Goal: Task Accomplishment & Management: Manage account settings

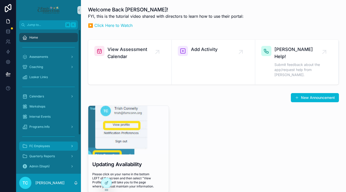
click at [49, 145] on span "FC Employees" at bounding box center [39, 146] width 21 height 4
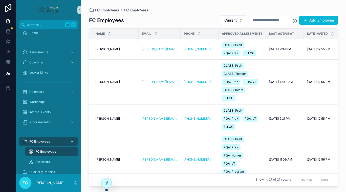
click at [275, 22] on input "scrollable content" at bounding box center [271, 20] width 42 height 7
type input "***"
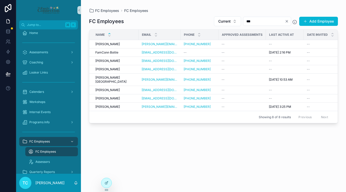
click at [284, 10] on div "FC Employees FC Employees" at bounding box center [213, 10] width 249 height 5
click at [287, 22] on icon "Clear" at bounding box center [287, 21] width 4 height 4
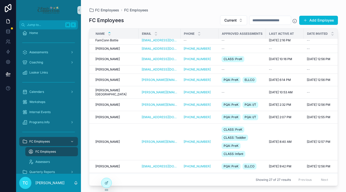
scroll to position [237, 0]
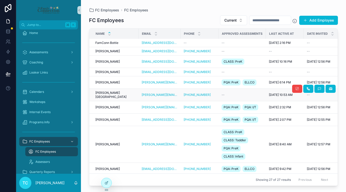
click at [269, 93] on span "[DATE] 10:53 AM" at bounding box center [281, 95] width 24 height 4
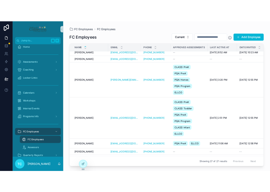
scroll to position [389, 0]
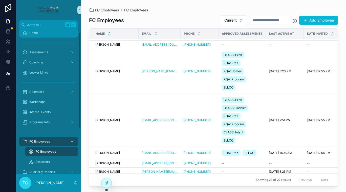
click at [50, 34] on div "Home" at bounding box center [48, 33] width 53 height 8
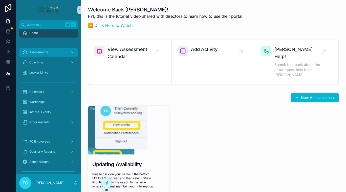
click at [47, 53] on span "Assessments" at bounding box center [38, 52] width 19 height 4
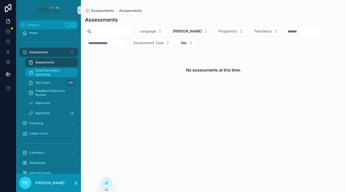
click at [53, 74] on span "Email Reminders - Upcoming" at bounding box center [53, 72] width 37 height 8
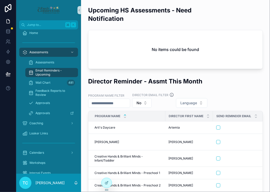
click at [4, 147] on div at bounding box center [8, 96] width 16 height 192
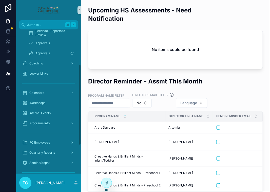
scroll to position [72, 0]
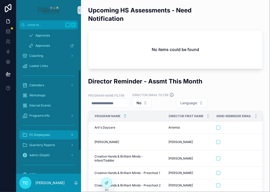
click at [48, 134] on span "FC Employees" at bounding box center [39, 135] width 21 height 4
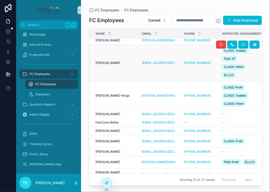
scroll to position [158, 0]
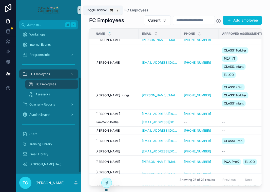
click at [79, 10] on icon "scrollable content" at bounding box center [79, 10] width 1 height 2
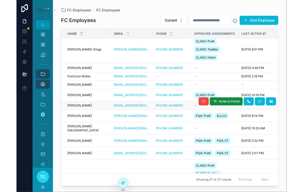
scroll to position [205, 0]
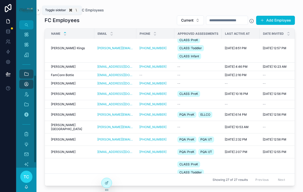
click at [39, 11] on icon "scrollable content" at bounding box center [38, 10] width 4 height 4
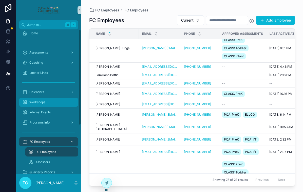
scroll to position [0, 0]
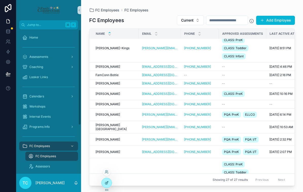
click at [105, 181] on icon at bounding box center [107, 183] width 4 height 4
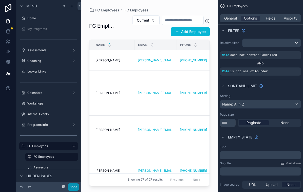
click at [74, 187] on button "Done" at bounding box center [73, 186] width 11 height 7
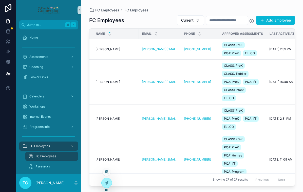
click at [107, 171] on icon at bounding box center [107, 172] width 4 height 4
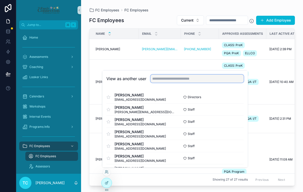
click at [190, 77] on input "text" at bounding box center [196, 78] width 93 height 8
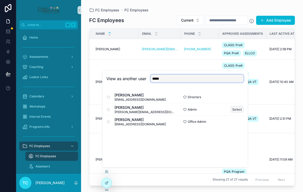
type input "*****"
click at [236, 111] on button "Select" at bounding box center [236, 109] width 13 height 7
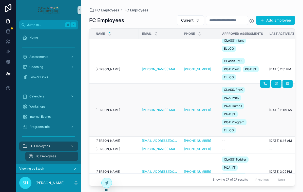
scroll to position [50, 0]
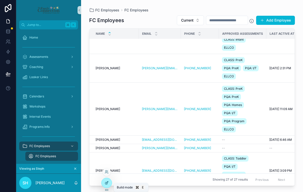
click at [106, 181] on icon at bounding box center [107, 183] width 4 height 4
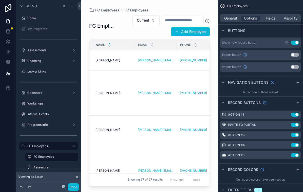
scroll to position [182, 0]
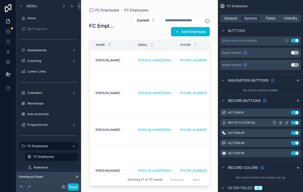
click at [287, 122] on icon "scrollable content" at bounding box center [287, 122] width 2 height 2
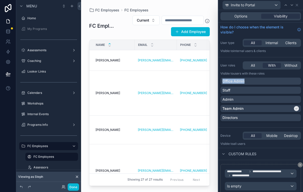
drag, startPoint x: 273, startPoint y: 81, endPoint x: 275, endPoint y: 72, distance: 9.8
click at [275, 72] on div "User roles All With Without Visible to Users with these roles Office Admin Staf…" at bounding box center [260, 92] width 85 height 66
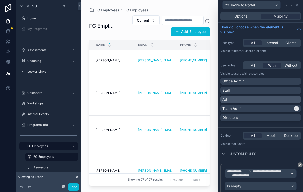
click at [266, 99] on div "Admin" at bounding box center [260, 99] width 76 height 5
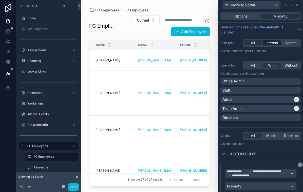
click at [271, 42] on span "Internal" at bounding box center [271, 42] width 12 height 5
click at [242, 17] on span "Options" at bounding box center [240, 16] width 13 height 5
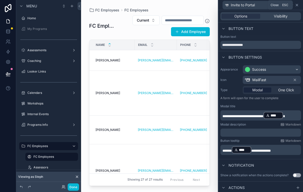
click at [298, 5] on icon at bounding box center [297, 5] width 4 height 4
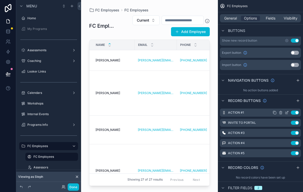
click at [287, 112] on icon "scrollable content" at bounding box center [287, 112] width 4 height 4
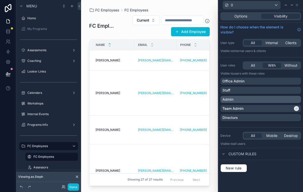
click at [262, 100] on div "Admin" at bounding box center [260, 99] width 76 height 5
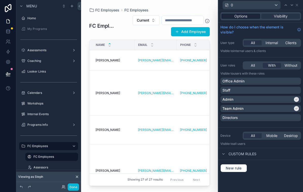
click at [248, 17] on div "Options" at bounding box center [240, 16] width 39 height 5
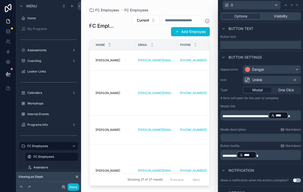
click at [237, 45] on input "text" at bounding box center [260, 45] width 81 height 8
type input "**********"
click at [297, 4] on icon at bounding box center [297, 5] width 4 height 4
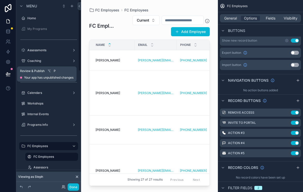
click at [11, 74] on button at bounding box center [8, 74] width 11 height 14
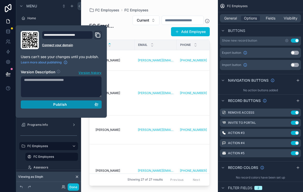
click at [43, 106] on div "Publish" at bounding box center [61, 104] width 74 height 5
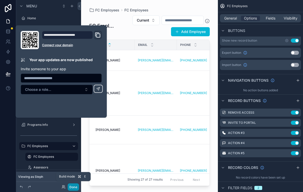
click at [73, 188] on button "Done" at bounding box center [73, 186] width 11 height 7
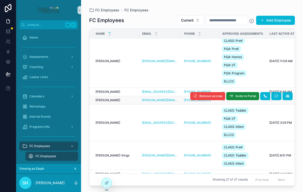
scroll to position [102, 0]
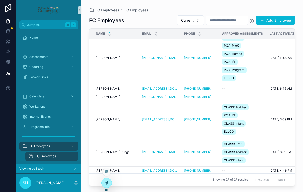
click at [107, 182] on icon at bounding box center [107, 183] width 4 height 4
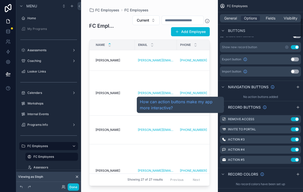
scroll to position [178, 0]
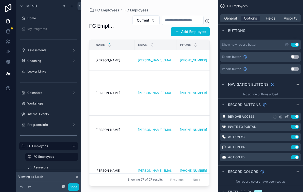
click at [286, 116] on icon "scrollable content" at bounding box center [287, 116] width 2 height 2
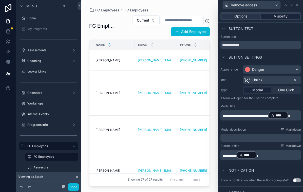
click at [289, 17] on div "Visibility" at bounding box center [280, 16] width 39 height 5
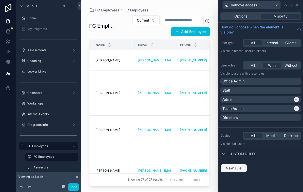
click at [232, 170] on button "New rule" at bounding box center [233, 168] width 27 height 8
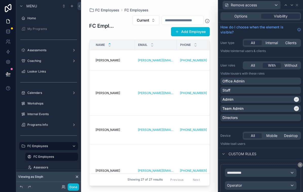
scroll to position [29, 0]
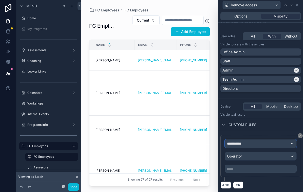
click at [237, 141] on span "**********" at bounding box center [236, 143] width 19 height 5
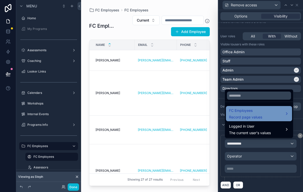
click at [245, 111] on span "FC Employees" at bounding box center [245, 110] width 33 height 6
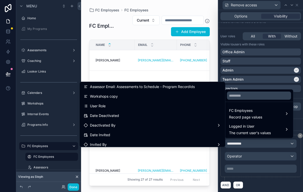
scroll to position [262, 0]
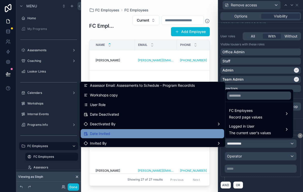
click at [174, 133] on div "Date Invited" at bounding box center [152, 133] width 137 height 6
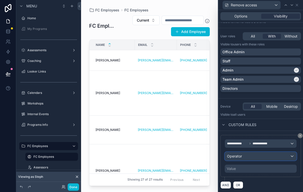
click at [235, 156] on span "Operator" at bounding box center [234, 156] width 15 height 4
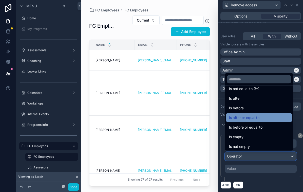
scroll to position [17, 0]
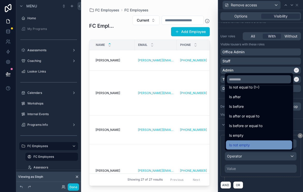
click at [247, 144] on span "Is not empty" at bounding box center [239, 145] width 21 height 6
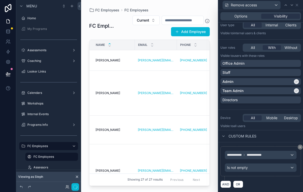
scroll to position [17, 0]
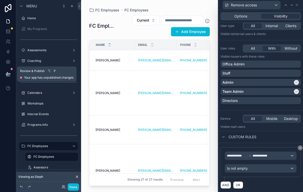
click at [7, 74] on icon at bounding box center [8, 73] width 5 height 5
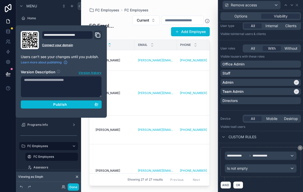
click at [41, 108] on div "**********" at bounding box center [61, 71] width 85 height 81
click at [42, 105] on div "Publish" at bounding box center [61, 104] width 74 height 5
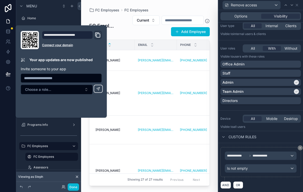
click at [213, 133] on div "scrollable content" at bounding box center [149, 93] width 137 height 186
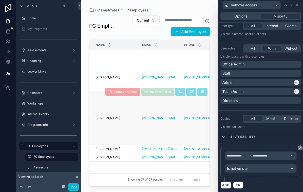
scroll to position [53, 0]
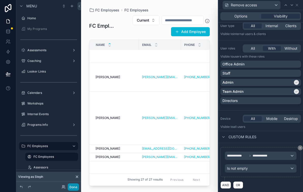
click at [75, 188] on button "Done" at bounding box center [73, 186] width 11 height 7
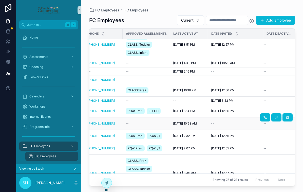
scroll to position [209, 104]
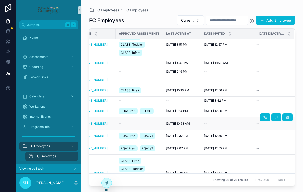
click at [244, 121] on div "--" at bounding box center [228, 123] width 49 height 4
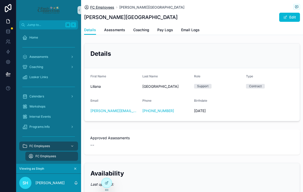
click at [111, 8] on span "FC Employees" at bounding box center [102, 7] width 24 height 5
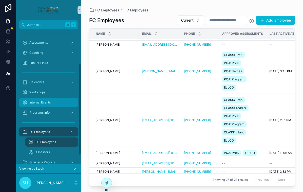
scroll to position [63, 0]
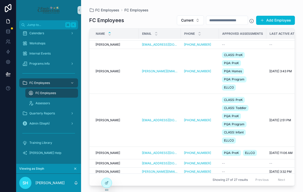
click at [77, 168] on icon "scrollable content" at bounding box center [75, 169] width 4 height 4
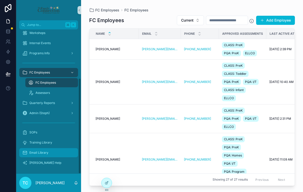
click at [64, 154] on div "Email Library" at bounding box center [48, 152] width 53 height 8
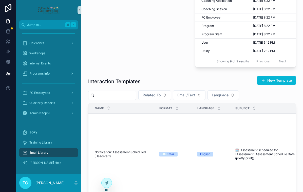
scroll to position [70, 0]
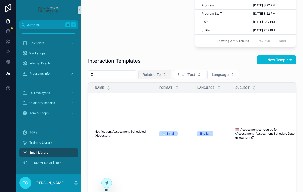
click at [161, 77] on span "Related To" at bounding box center [152, 74] width 18 height 5
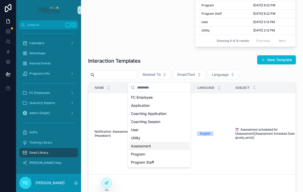
click at [148, 144] on span "Assessment" at bounding box center [141, 145] width 20 height 5
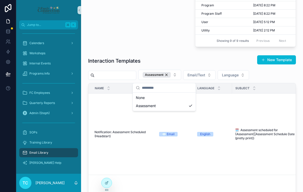
click at [164, 66] on div "Interaction Templates New Template" at bounding box center [192, 61] width 208 height 12
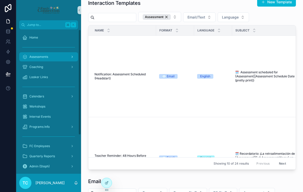
click at [48, 55] on div "Assessments" at bounding box center [48, 57] width 53 height 8
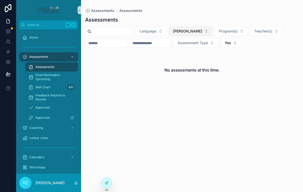
click at [201, 28] on button "[PERSON_NAME]" at bounding box center [191, 31] width 44 height 10
click at [184, 51] on div "None" at bounding box center [192, 52] width 61 height 8
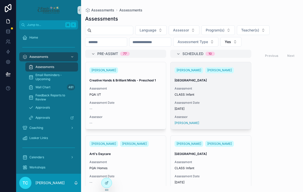
click at [207, 93] on span "CLASS: Infant" at bounding box center [210, 94] width 72 height 4
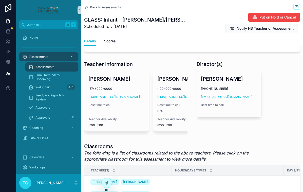
scroll to position [0, 0]
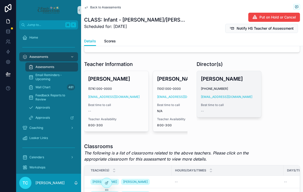
click at [233, 103] on span "Best time to call" at bounding box center [229, 105] width 56 height 4
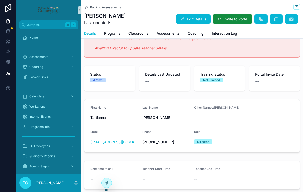
scroll to position [19, 0]
drag, startPoint x: 135, startPoint y: 142, endPoint x: 88, endPoint y: 143, distance: 46.9
click at [88, 143] on form "First Name Tattianna Last Name Wilks Other Names/Alias -- Email twilkshs@sbcsc.…" at bounding box center [191, 125] width 215 height 53
copy link "[EMAIL_ADDRESS][DOMAIN_NAME]"
click at [109, 7] on span "Back to Assessments" at bounding box center [105, 7] width 31 height 4
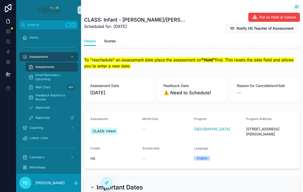
click at [55, 67] on div "Assessments" at bounding box center [51, 67] width 47 height 8
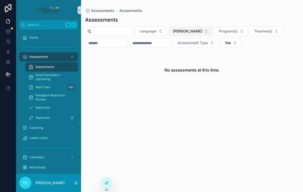
click at [198, 31] on span "[PERSON_NAME]" at bounding box center [187, 31] width 29 height 5
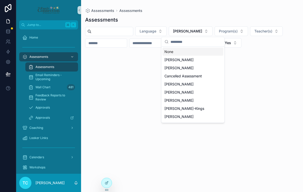
click at [188, 52] on div "None" at bounding box center [192, 52] width 61 height 8
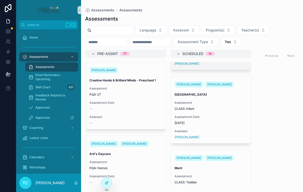
scroll to position [69, 0]
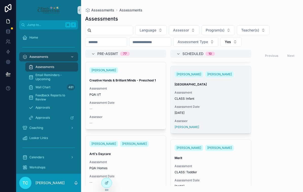
click at [211, 105] on span "Assessment Date" at bounding box center [210, 107] width 72 height 4
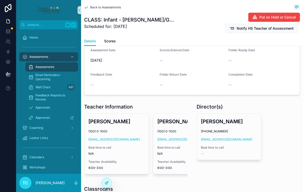
scroll to position [174, 0]
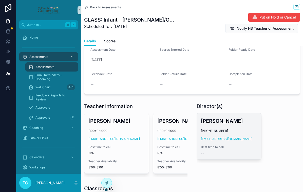
click at [215, 117] on h3 "[PERSON_NAME]" at bounding box center [229, 121] width 56 height 8
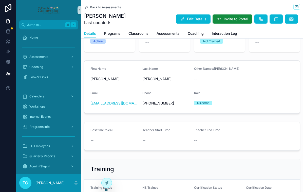
scroll to position [64, 0]
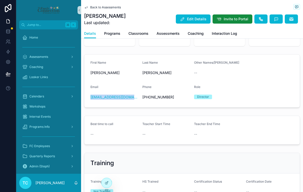
drag, startPoint x: 137, startPoint y: 97, endPoint x: 87, endPoint y: 98, distance: 50.1
click at [87, 98] on form "First Name Renee Last Name Manno Other Names/Alias -- Email rmannohs@sbcsc.k12.…" at bounding box center [191, 80] width 215 height 53
copy link "[EMAIL_ADDRESS][DOMAIN_NAME]"
click at [114, 8] on span "Back to Assessments" at bounding box center [105, 7] width 31 height 4
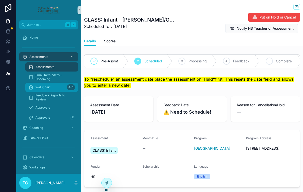
click at [53, 87] on div "Wall Chart 481" at bounding box center [51, 87] width 47 height 8
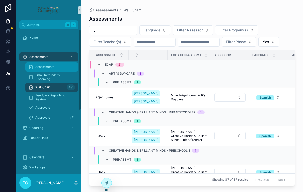
click at [55, 67] on div "Assessments" at bounding box center [51, 67] width 47 height 8
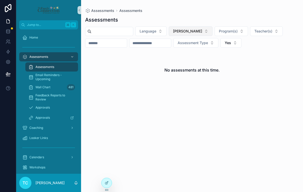
click at [195, 28] on button "[PERSON_NAME]" at bounding box center [191, 31] width 44 height 10
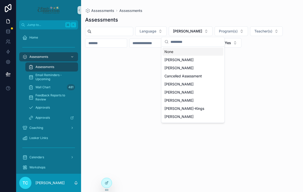
click at [182, 51] on div "None" at bounding box center [192, 52] width 61 height 8
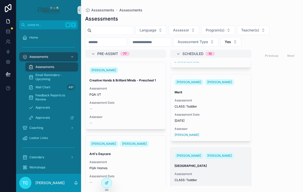
scroll to position [427, 0]
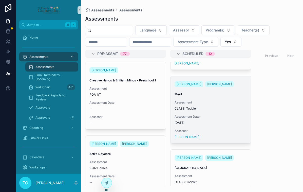
click at [215, 110] on div "Stacy Parrish Norma Ortega Merit Assessment CLASS: Toddler Assessment Date 9/9/…" at bounding box center [210, 109] width 81 height 67
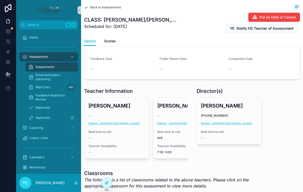
scroll to position [191, 0]
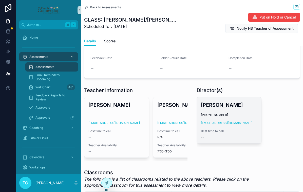
click at [247, 113] on span "(574) 360-4518" at bounding box center [229, 115] width 56 height 4
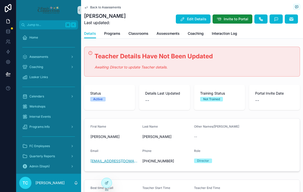
click at [94, 160] on link "[EMAIL_ADDRESS][DOMAIN_NAME]" at bounding box center [114, 160] width 48 height 5
click at [107, 7] on span "Back to Assessments" at bounding box center [105, 7] width 31 height 4
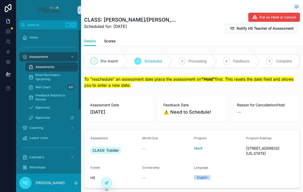
click at [51, 65] on div "Assessments" at bounding box center [51, 67] width 47 height 8
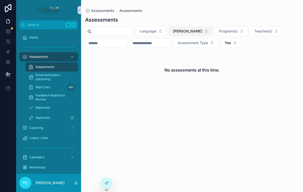
click at [194, 32] on span "[PERSON_NAME]" at bounding box center [187, 31] width 29 height 5
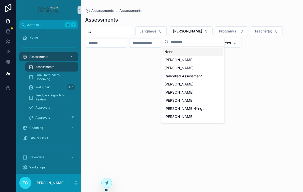
click at [189, 50] on div "None" at bounding box center [192, 52] width 61 height 8
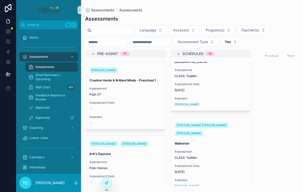
scroll to position [535, 0]
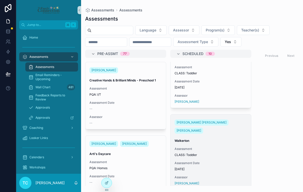
click at [207, 150] on div "Kennedy Sopher Kayla Buras Walkerton Assessment CLASS: Toddler Assessment Date …" at bounding box center [210, 151] width 81 height 75
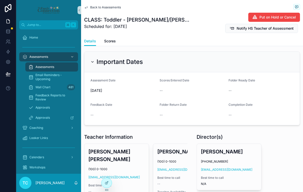
scroll to position [247, 0]
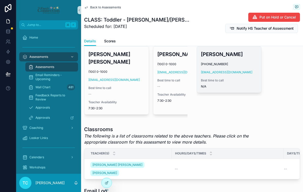
click at [248, 67] on div "Yvette West (574) 229-1667 ywesths@sbcsc.k12.in.us Best time to call N/A" at bounding box center [229, 69] width 64 height 46
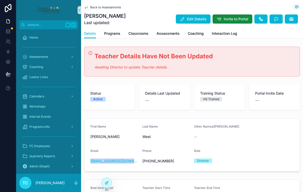
copy link "ywesths@sbcsc.k12.in.us"
drag, startPoint x: 135, startPoint y: 160, endPoint x: 87, endPoint y: 160, distance: 47.8
click at [87, 160] on form "First Name Yvette Last Name West Other Names/Alias -- Email ywesths@sbcsc.k12.i…" at bounding box center [191, 144] width 215 height 53
click at [51, 145] on div "FC Employees" at bounding box center [48, 146] width 53 height 8
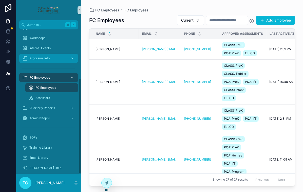
scroll to position [73, 0]
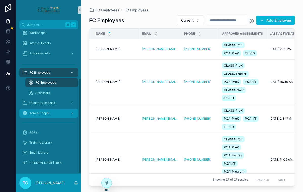
click at [65, 113] on div "Admin (Steph)" at bounding box center [48, 113] width 53 height 8
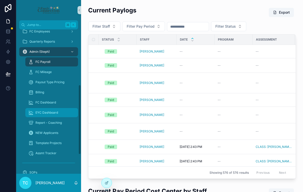
scroll to position [114, 0]
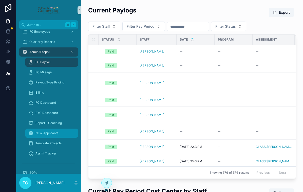
click at [57, 132] on span "NEW Applicants" at bounding box center [46, 133] width 23 height 4
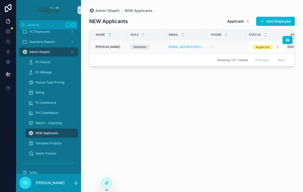
click at [225, 47] on div "--" at bounding box center [226, 47] width 32 height 4
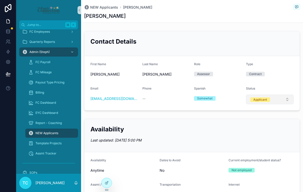
click at [269, 99] on button "Applicant" at bounding box center [270, 99] width 48 height 10
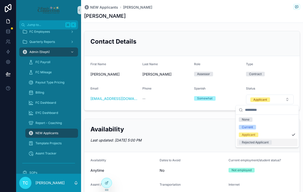
click at [265, 141] on div "Rejected Applicant" at bounding box center [255, 142] width 27 height 5
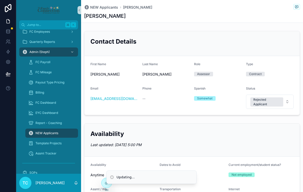
click at [52, 134] on span "NEW Applicants" at bounding box center [46, 133] width 23 height 4
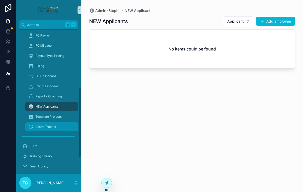
scroll to position [154, 0]
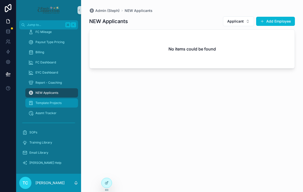
click at [62, 103] on div "Template Projects" at bounding box center [51, 103] width 47 height 8
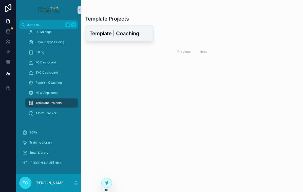
click at [102, 35] on h3 "Template | Coaching" at bounding box center [119, 34] width 60 height 8
